Goal: Task Accomplishment & Management: Manage account settings

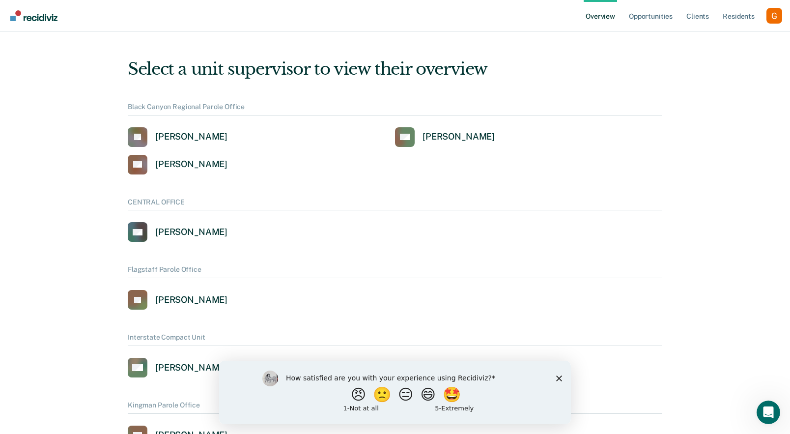
click at [771, 20] on div "Profile dropdown button" at bounding box center [775, 16] width 16 height 16
click at [715, 45] on link "Profile" at bounding box center [734, 45] width 63 height 8
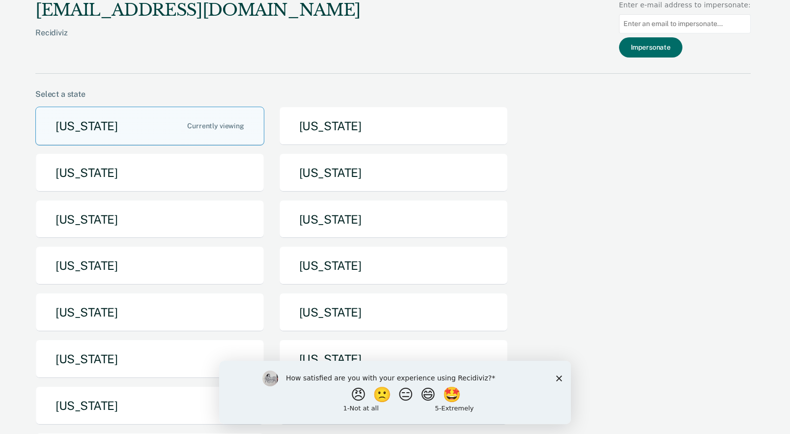
click at [559, 381] on div "How satisfied are you with your experience using Recidiviz? 😠 🙁 😑 😄 🤩 1 - Not a…" at bounding box center [395, 391] width 352 height 63
click at [560, 378] on icon "Close survey" at bounding box center [559, 378] width 6 height 6
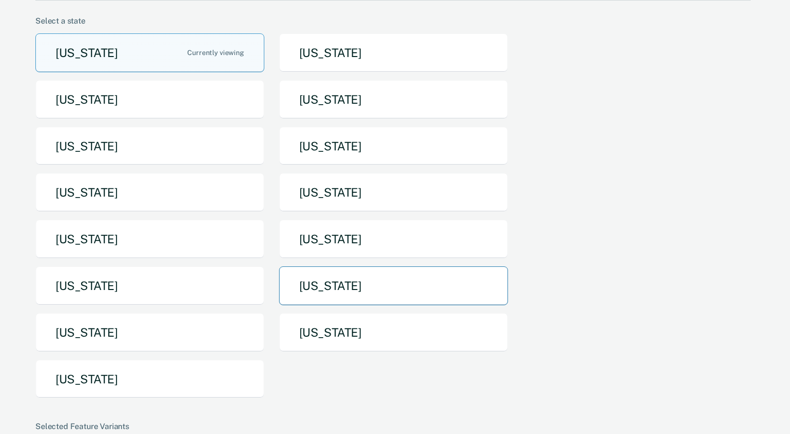
scroll to position [76, 0]
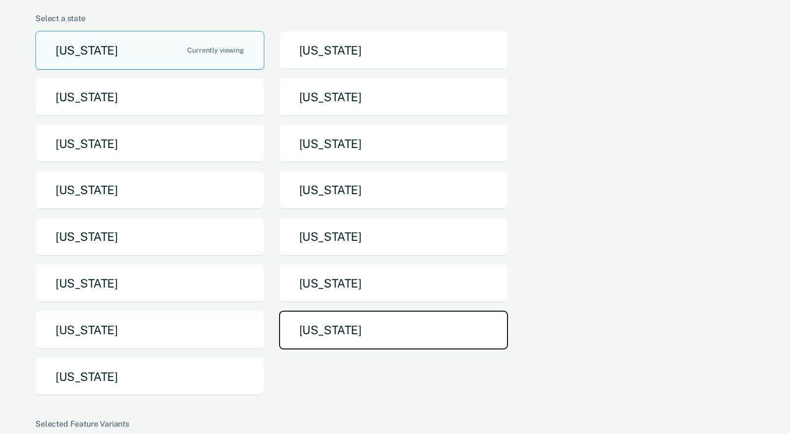
click at [346, 338] on button "[US_STATE]" at bounding box center [393, 330] width 229 height 39
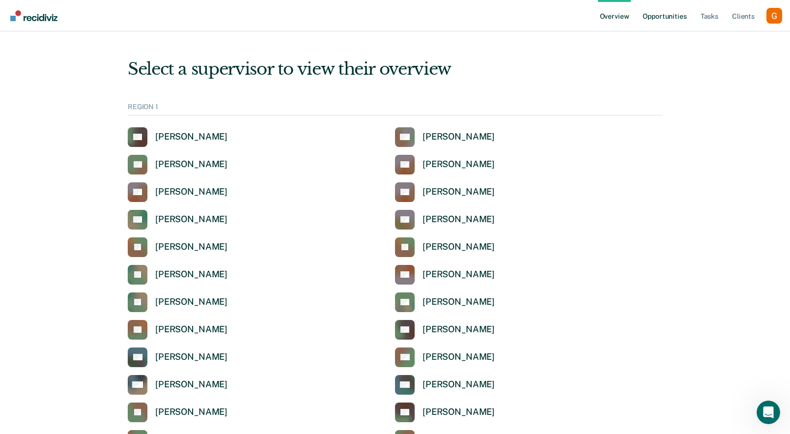
click at [660, 19] on link "Opportunities" at bounding box center [665, 15] width 48 height 31
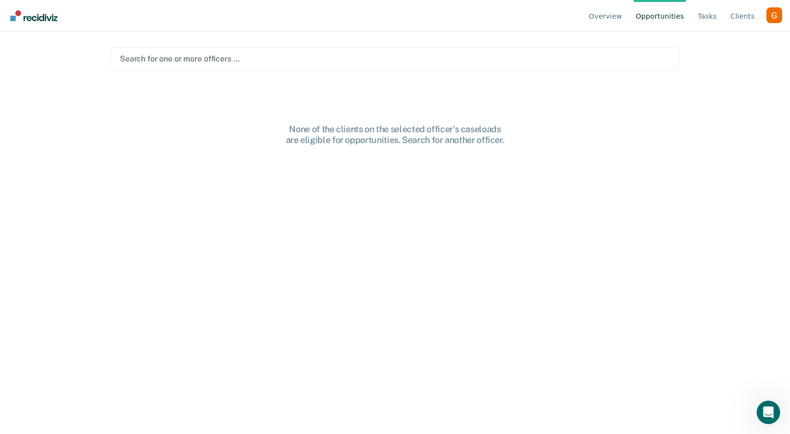
click at [297, 57] on div at bounding box center [395, 58] width 550 height 11
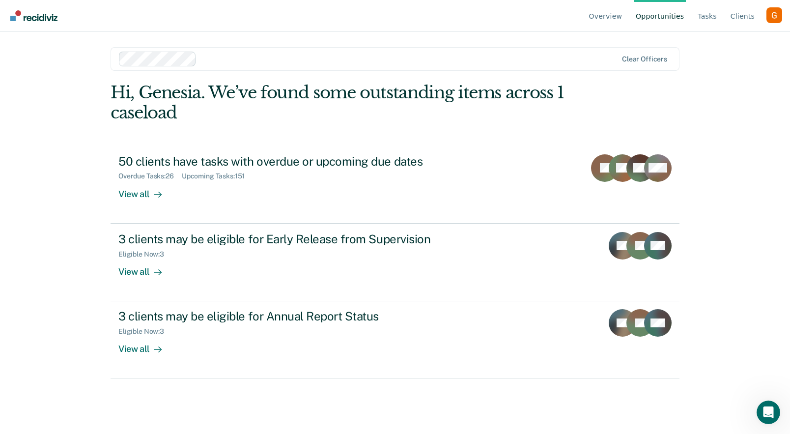
click at [289, 64] on div at bounding box center [408, 58] width 417 height 11
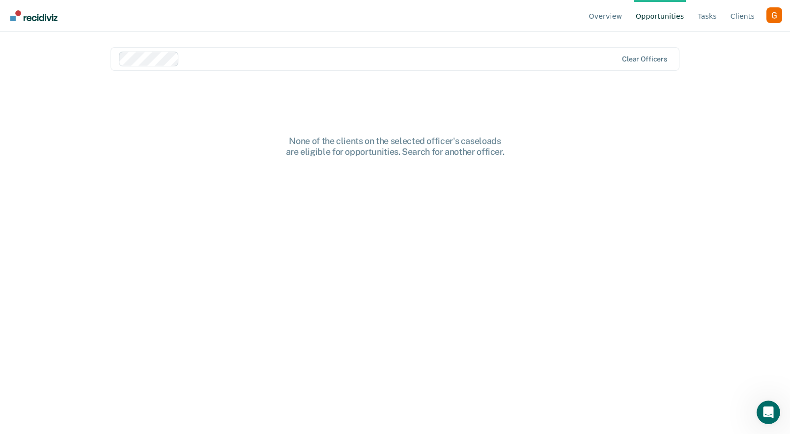
click at [242, 58] on div at bounding box center [400, 58] width 434 height 11
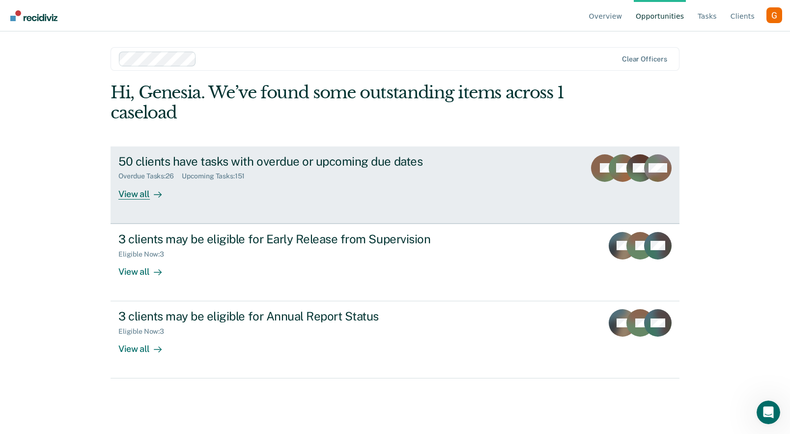
click at [185, 191] on div "50 clients have tasks with overdue or upcoming due dates Overdue Tasks : 26 Upc…" at bounding box center [302, 176] width 369 height 45
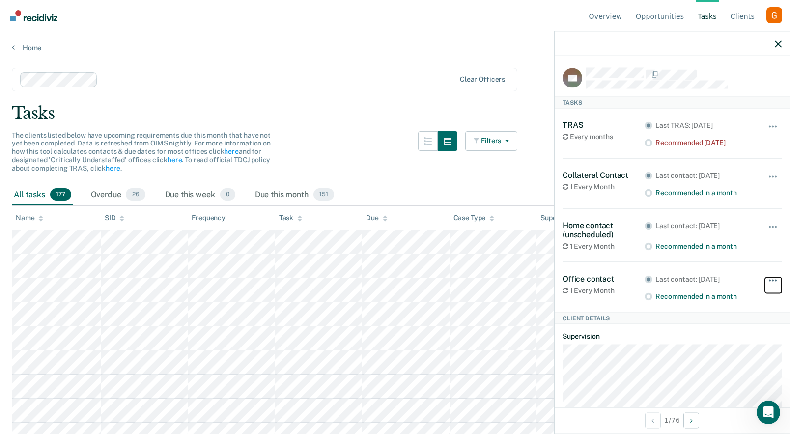
click at [771, 279] on button "button" at bounding box center [773, 286] width 17 height 16
